Goal: Information Seeking & Learning: Learn about a topic

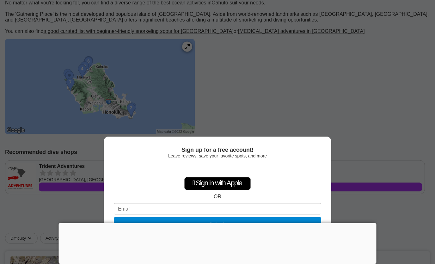
scroll to position [103, 0]
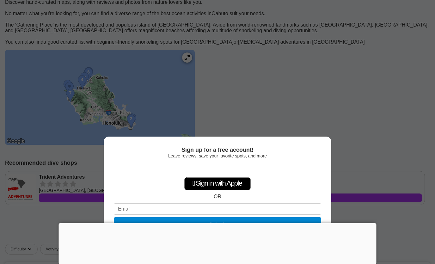
click at [225, 223] on div at bounding box center [218, 223] width 318 height 0
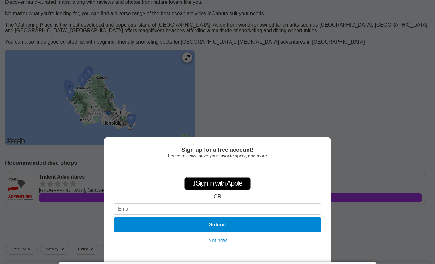
click at [223, 244] on button "Not now" at bounding box center [217, 240] width 22 height 6
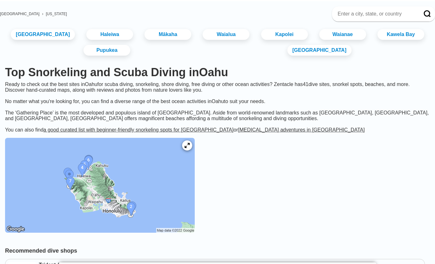
scroll to position [0, 0]
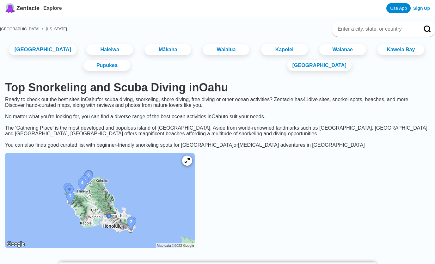
click at [39, 50] on link "[GEOGRAPHIC_DATA]" at bounding box center [42, 49] width 67 height 11
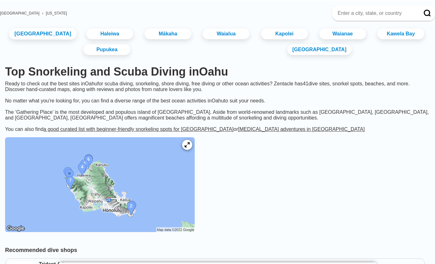
scroll to position [17, 0]
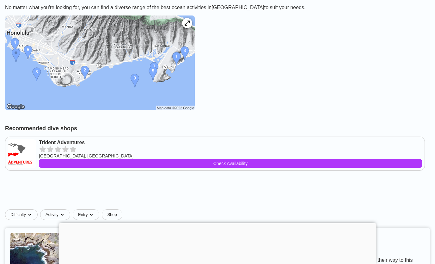
scroll to position [117, 0]
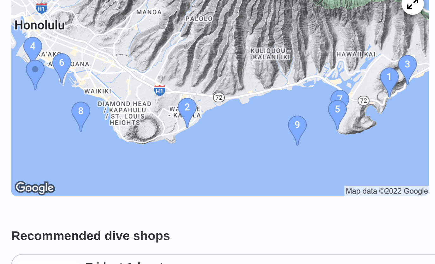
click at [86, 59] on img at bounding box center [100, 54] width 190 height 95
